Goal: Go to known website: Access a specific website the user already knows

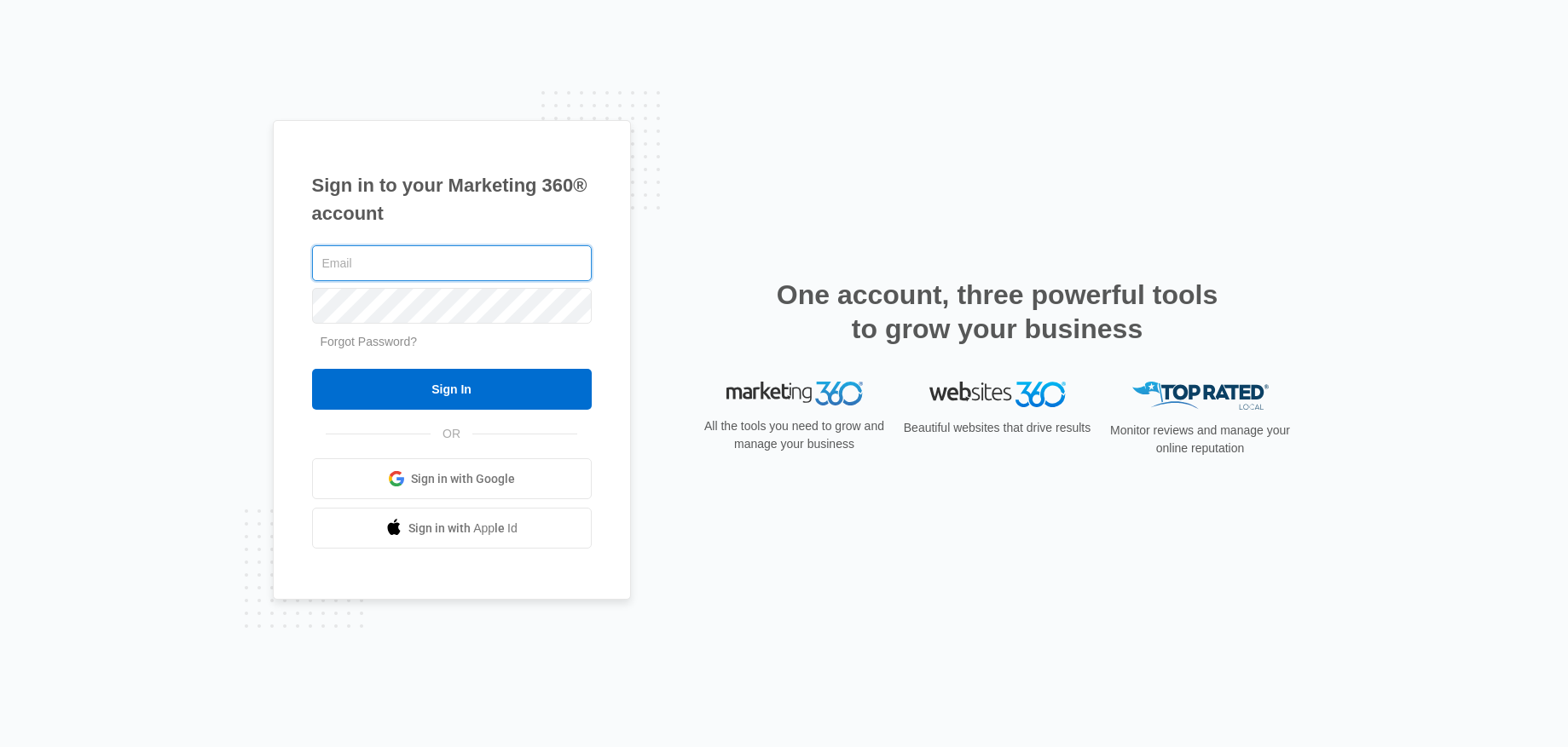
type input "[PERSON_NAME][EMAIL_ADDRESS][PERSON_NAME][DOMAIN_NAME]"
click at [312, 369] on input "Sign In" at bounding box center [451, 389] width 279 height 40
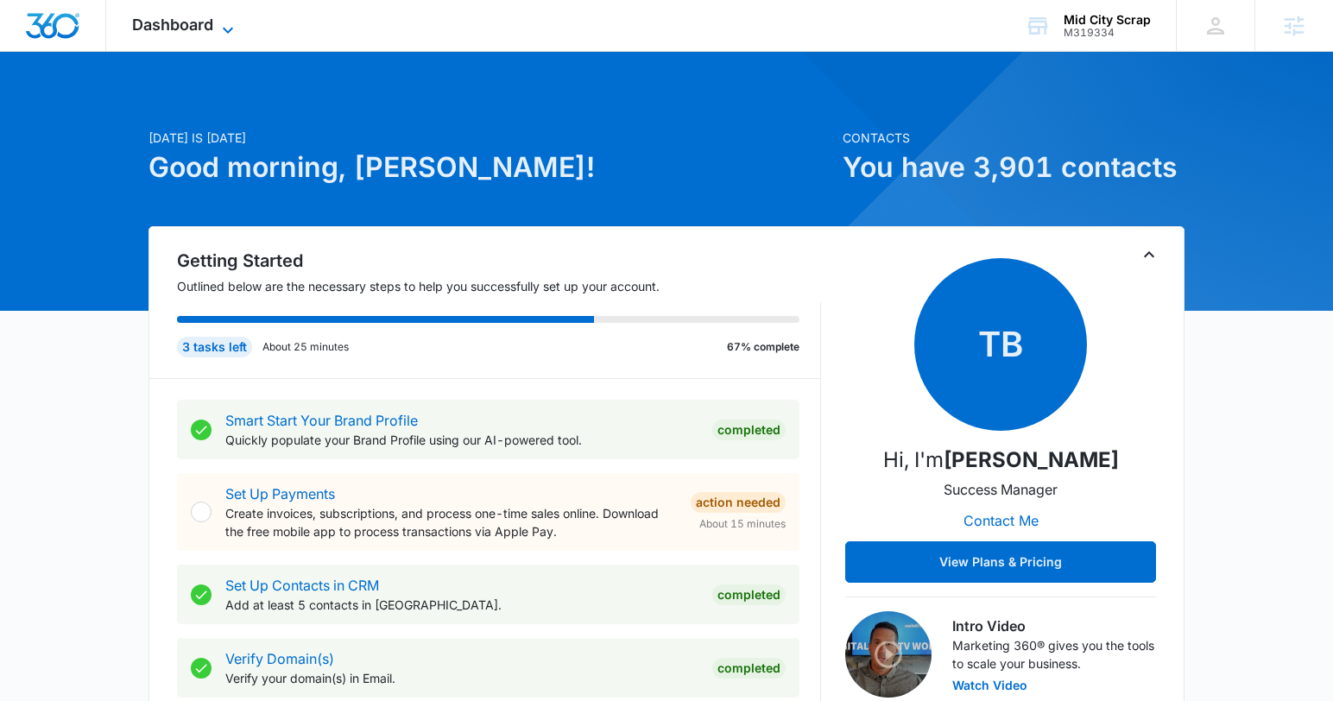
click at [229, 29] on icon at bounding box center [228, 30] width 10 height 6
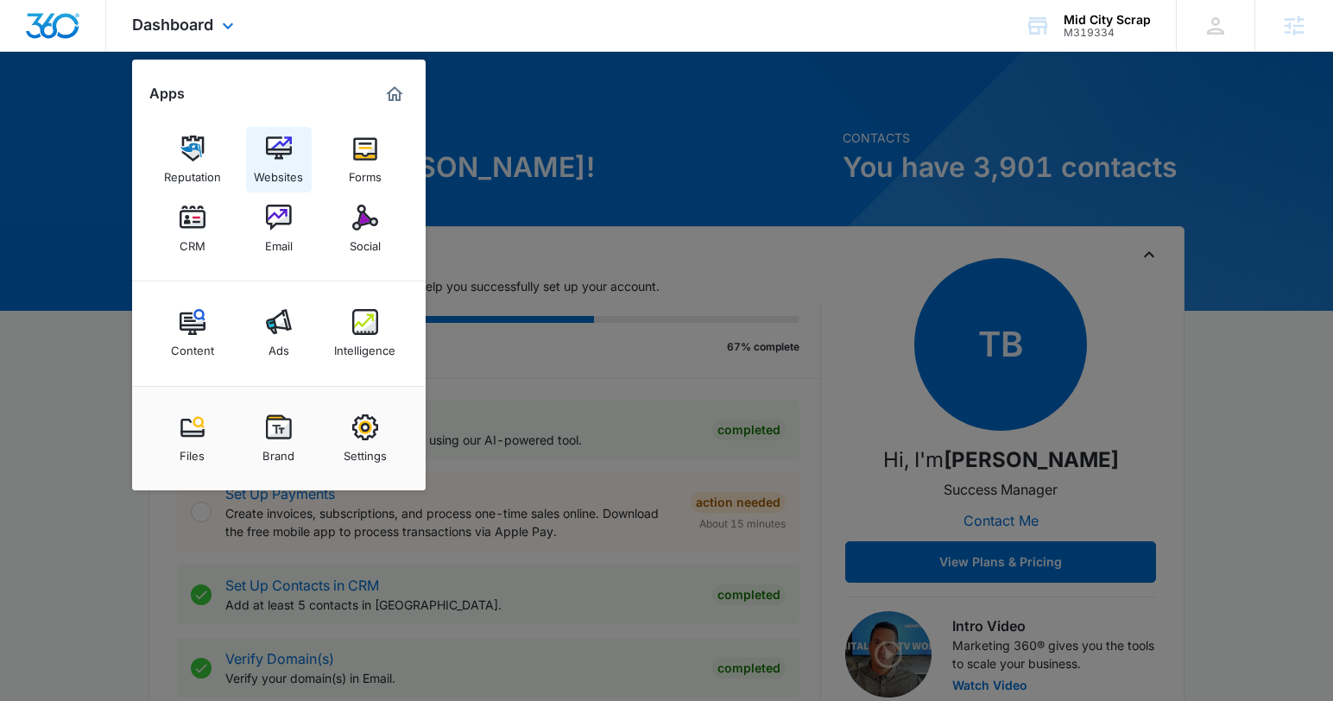
click at [288, 167] on div "Websites" at bounding box center [278, 172] width 49 height 22
